Goal: Find specific page/section: Find specific page/section

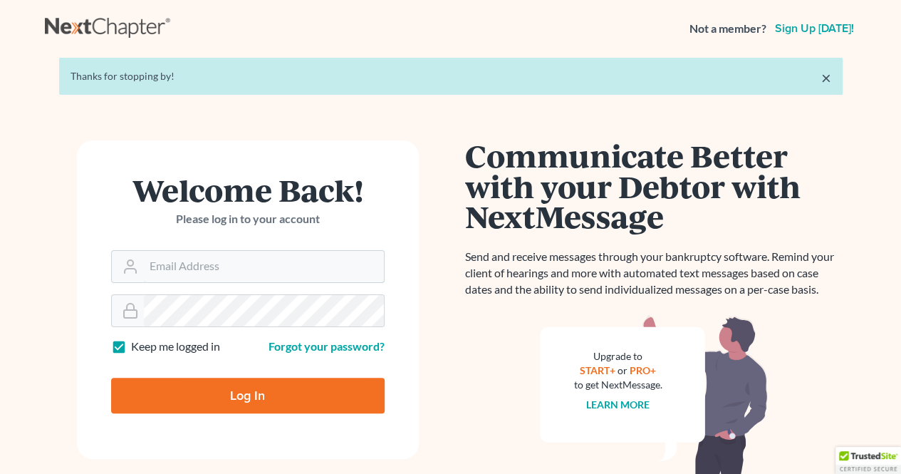
type input "[EMAIL_ADDRESS][DOMAIN_NAME]"
click at [311, 402] on input "Log In" at bounding box center [248, 396] width 274 height 36
type input "Thinking..."
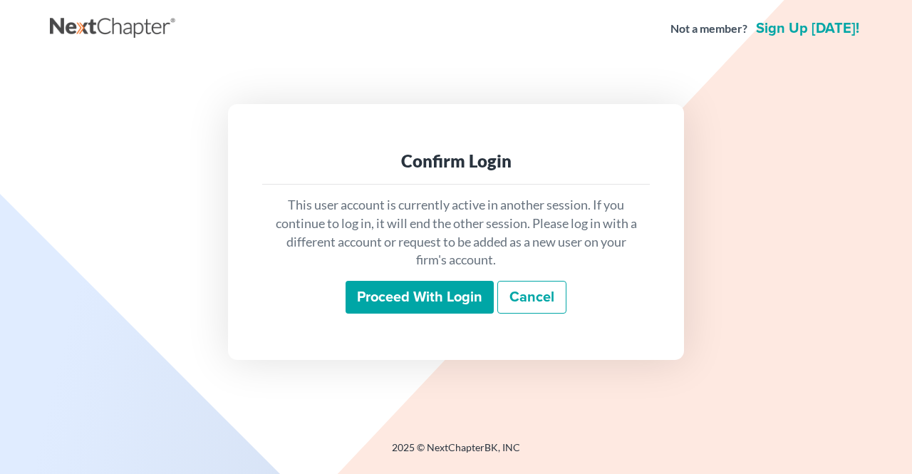
click at [410, 296] on input "Proceed with login" at bounding box center [419, 297] width 148 height 33
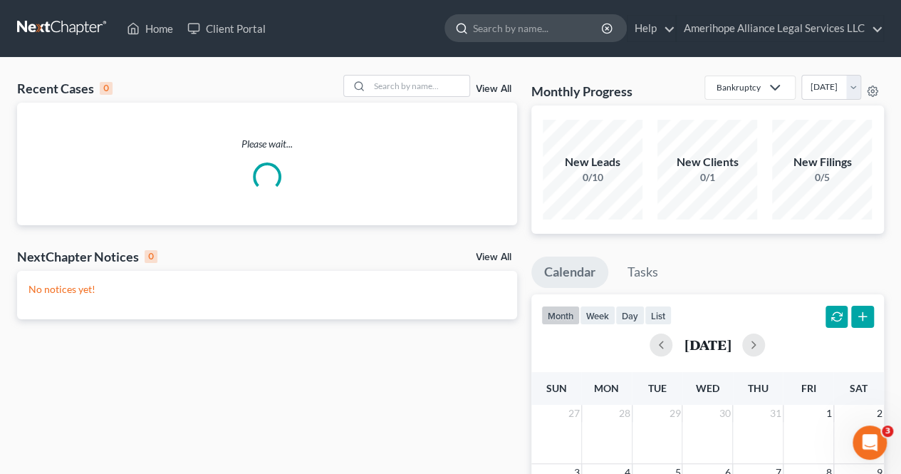
click at [540, 30] on input "search" at bounding box center [538, 28] width 130 height 26
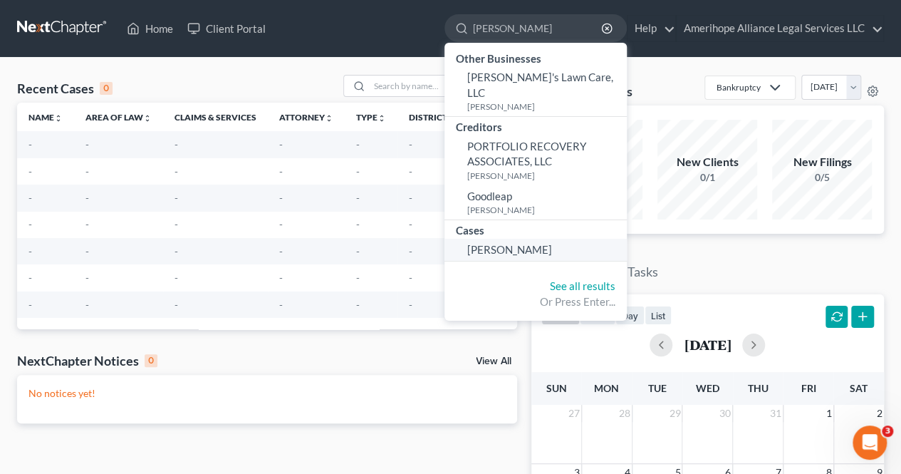
type input "gonzalez"
click at [507, 243] on span "Gonzalez, Lisa" at bounding box center [509, 249] width 85 height 13
